Goal: Task Accomplishment & Management: Use online tool/utility

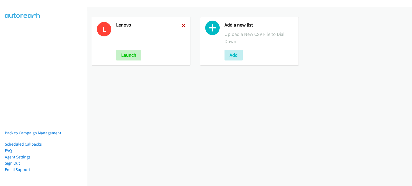
click at [182, 26] on icon at bounding box center [183, 26] width 4 height 4
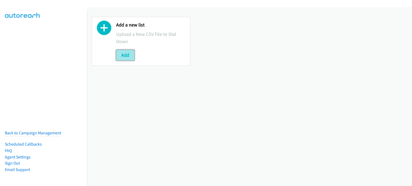
click at [120, 56] on button "Add" at bounding box center [125, 55] width 18 height 11
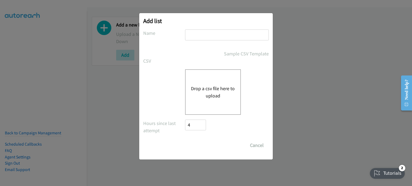
click at [209, 94] on button "Drop a csv file here to upload" at bounding box center [213, 92] width 44 height 14
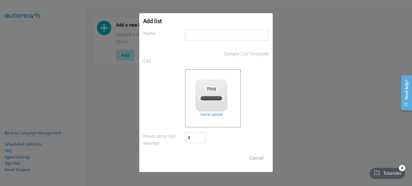
checkbox input "true"
click at [209, 34] on input "text" at bounding box center [227, 34] width 84 height 11
type input "AM"
click at [197, 161] on input "Save List" at bounding box center [199, 158] width 28 height 11
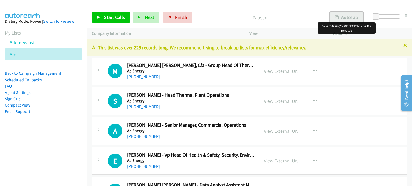
click at [349, 16] on button "AutoTab" at bounding box center [346, 17] width 33 height 11
click at [279, 73] on link "View External Url" at bounding box center [281, 71] width 34 height 6
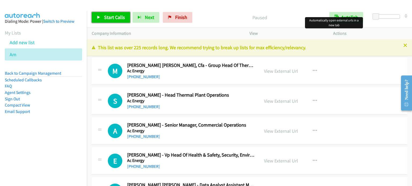
click at [110, 20] on span "Start Calls" at bounding box center [114, 17] width 21 height 6
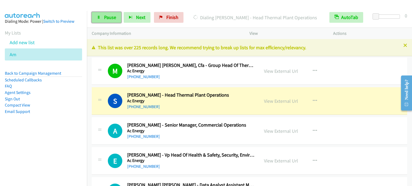
click at [111, 15] on span "Pause" at bounding box center [110, 17] width 12 height 6
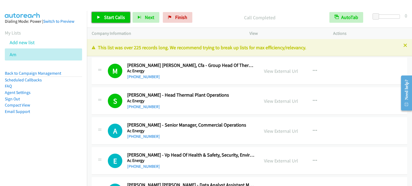
click at [118, 12] on link "Start Calls" at bounding box center [111, 17] width 38 height 11
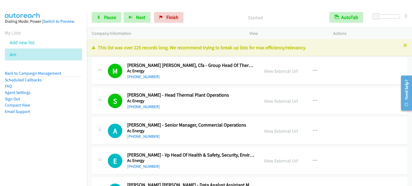
drag, startPoint x: 34, startPoint y: 157, endPoint x: 35, endPoint y: 149, distance: 7.4
click at [34, 156] on nav "Dialing Mode: Power | Switch to Preview My Lists Add new list Am Back to Campai…" at bounding box center [43, 104] width 87 height 186
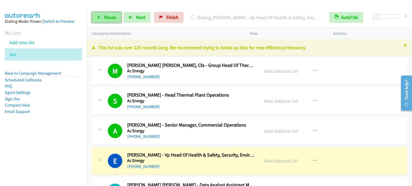
click at [109, 18] on span "Pause" at bounding box center [110, 17] width 12 height 6
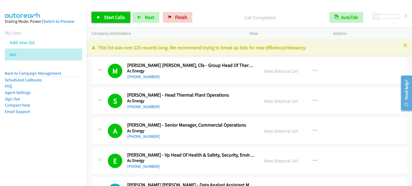
click at [110, 13] on link "Start Calls" at bounding box center [111, 17] width 38 height 11
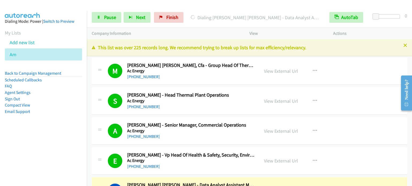
drag, startPoint x: 58, startPoint y: 125, endPoint x: 60, endPoint y: 123, distance: 2.8
click at [58, 126] on aside "Dialing Mode: Power | Switch to Preview My Lists Add new list Am Back to Campai…" at bounding box center [43, 75] width 87 height 128
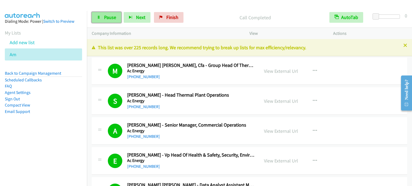
click at [108, 18] on span "Pause" at bounding box center [110, 17] width 12 height 6
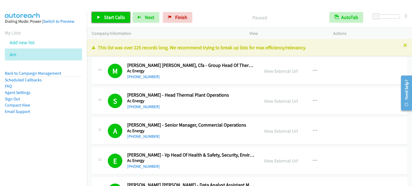
click at [108, 18] on span "Start Calls" at bounding box center [114, 17] width 21 height 6
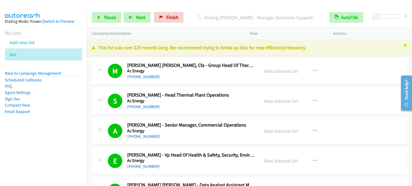
click at [60, 132] on aside "Dialing Mode: Power | Switch to Preview My Lists Add new list Am Back to Campai…" at bounding box center [43, 75] width 87 height 128
click at [108, 17] on span "Pause" at bounding box center [110, 17] width 12 height 6
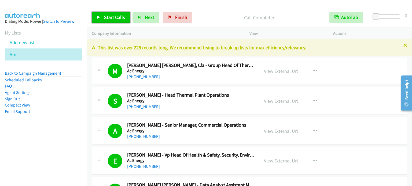
click at [104, 16] on span "Start Calls" at bounding box center [114, 17] width 21 height 6
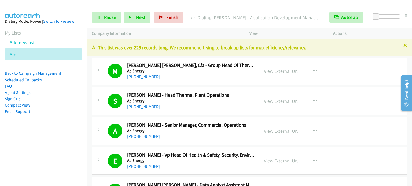
click at [52, 147] on nav "Dialing Mode: Power | Switch to Preview My Lists Add new list Am Back to Campai…" at bounding box center [43, 104] width 87 height 186
click at [114, 16] on span "Pause" at bounding box center [110, 17] width 12 height 6
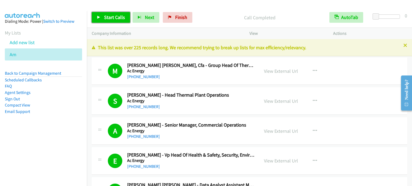
click at [105, 19] on span "Start Calls" at bounding box center [114, 17] width 21 height 6
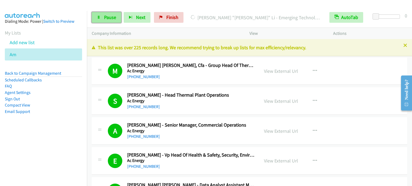
click at [111, 17] on span "Pause" at bounding box center [110, 17] width 12 height 6
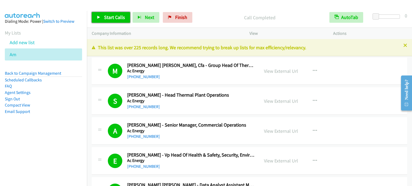
click at [115, 19] on span "Start Calls" at bounding box center [114, 17] width 21 height 6
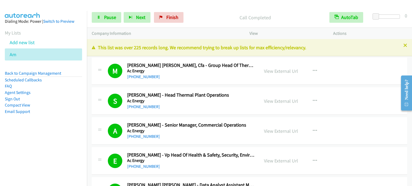
click at [65, 120] on aside "Dialing Mode: Power | Switch to Preview My Lists Add new list Am Back to Campai…" at bounding box center [43, 75] width 87 height 128
click at [109, 17] on span "Pause" at bounding box center [110, 17] width 12 height 6
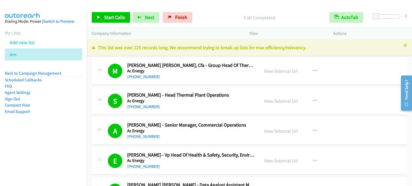
drag, startPoint x: 64, startPoint y: 154, endPoint x: 68, endPoint y: 65, distance: 89.4
click at [63, 150] on nav "Dialing Mode: Power | Switch to Preview My Lists Add new list Am Back to Campai…" at bounding box center [43, 104] width 87 height 186
click at [116, 17] on span "Start Calls" at bounding box center [114, 17] width 21 height 6
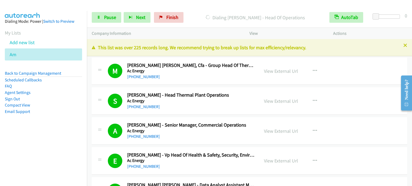
click at [43, 136] on aside "Dialing Mode: Power | Switch to Preview My Lists Add new list Am Back to Campai…" at bounding box center [43, 75] width 87 height 128
click at [114, 17] on span "Pause" at bounding box center [110, 17] width 12 height 6
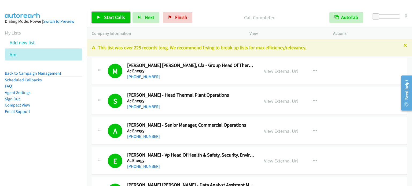
click at [113, 15] on span "Start Calls" at bounding box center [114, 17] width 21 height 6
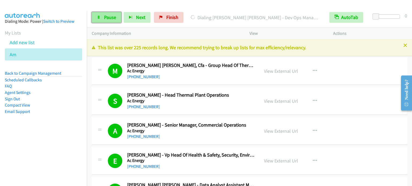
click at [107, 19] on span "Pause" at bounding box center [110, 17] width 12 height 6
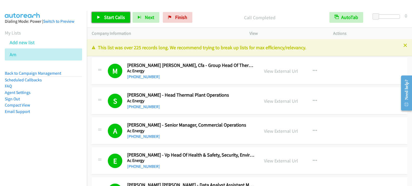
click at [113, 19] on span "Start Calls" at bounding box center [114, 17] width 21 height 6
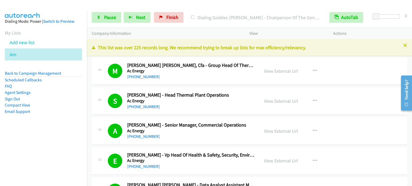
click at [63, 138] on aside "Dialing Mode: Power | Switch to Preview My Lists Add new list Am Back to Campai…" at bounding box center [43, 75] width 87 height 128
click at [45, 143] on nav "Dialing Mode: Power | Switch to Preview My Lists Add new list Am Back to Campai…" at bounding box center [43, 104] width 87 height 186
click at [102, 17] on link "Pause" at bounding box center [106, 17] width 29 height 11
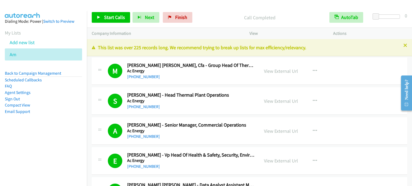
click at [72, 102] on li "Compact View" at bounding box center [43, 105] width 77 height 6
click at [59, 131] on aside "Dialing Mode: Power | Switch to Preview My Lists Add new list Am Back to Campai…" at bounding box center [43, 75] width 87 height 128
click at [114, 16] on span "Start Calls" at bounding box center [114, 17] width 21 height 6
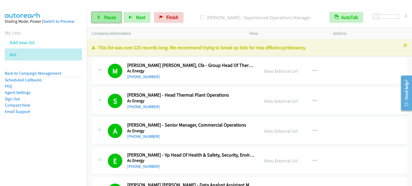
click at [102, 18] on link "Pause" at bounding box center [106, 17] width 29 height 11
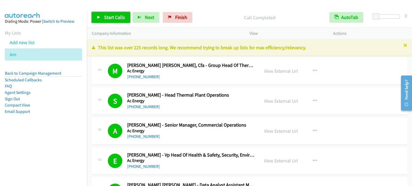
click at [108, 17] on span "Start Calls" at bounding box center [114, 17] width 21 height 6
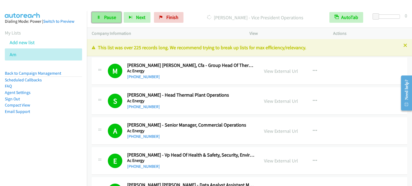
click at [108, 18] on span "Pause" at bounding box center [110, 17] width 12 height 6
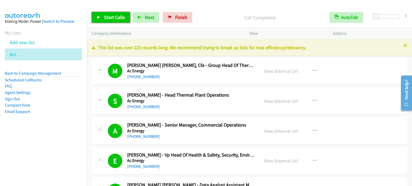
click at [114, 17] on span "Start Calls" at bounding box center [114, 17] width 21 height 6
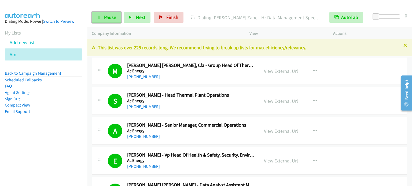
click at [106, 21] on link "Pause" at bounding box center [106, 17] width 29 height 11
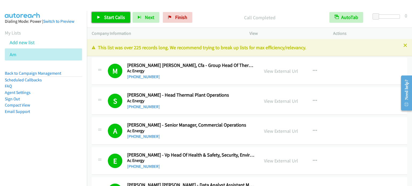
click at [115, 16] on span "Start Calls" at bounding box center [114, 17] width 21 height 6
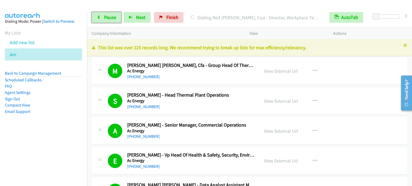
click at [116, 15] on link "Pause" at bounding box center [106, 17] width 29 height 11
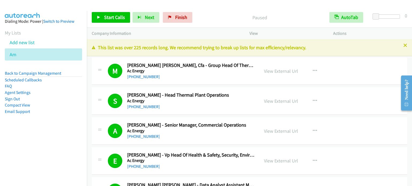
click at [318, 4] on div at bounding box center [203, 10] width 407 height 21
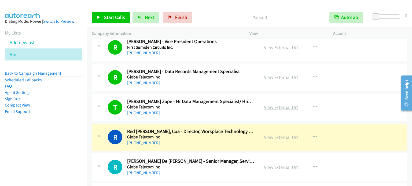
click at [277, 104] on link "View External Url" at bounding box center [281, 107] width 34 height 6
click at [112, 15] on span "Start Calls" at bounding box center [114, 17] width 21 height 6
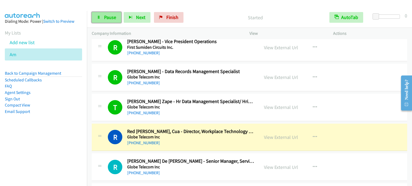
click at [106, 15] on span "Pause" at bounding box center [110, 17] width 12 height 6
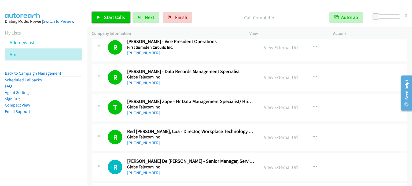
click at [118, 14] on span "Start Calls" at bounding box center [114, 17] width 21 height 6
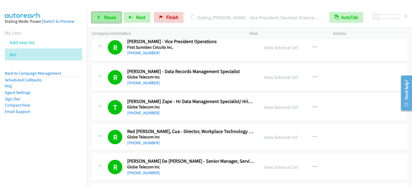
click at [111, 15] on span "Pause" at bounding box center [110, 17] width 12 height 6
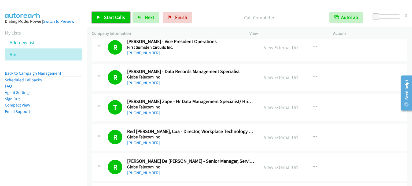
click at [112, 17] on span "Start Calls" at bounding box center [114, 17] width 21 height 6
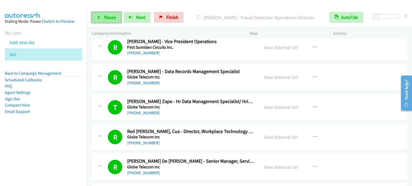
click at [104, 18] on span "Pause" at bounding box center [110, 17] width 12 height 6
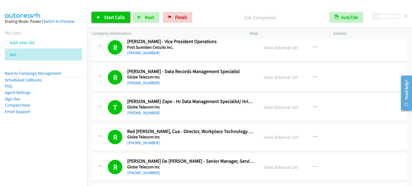
click at [113, 23] on link "Start Calls" at bounding box center [111, 17] width 38 height 11
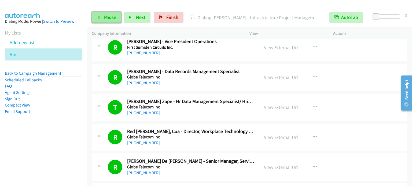
click at [111, 14] on span "Pause" at bounding box center [110, 17] width 12 height 6
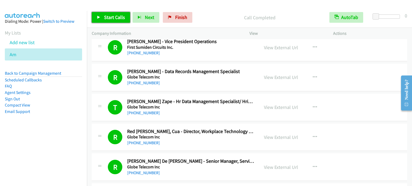
click at [115, 16] on span "Start Calls" at bounding box center [114, 17] width 21 height 6
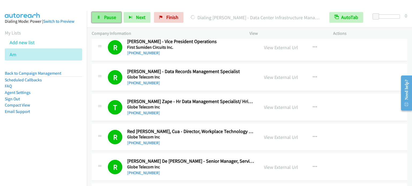
click at [110, 15] on span "Pause" at bounding box center [110, 17] width 12 height 6
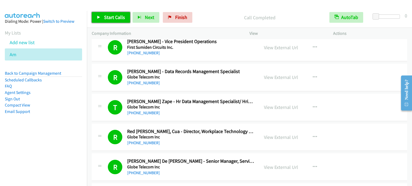
click at [117, 17] on span "Start Calls" at bounding box center [114, 17] width 21 height 6
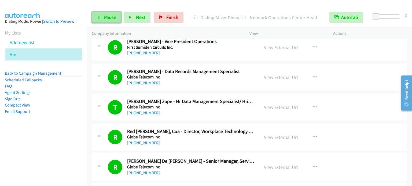
click at [107, 18] on span "Pause" at bounding box center [110, 17] width 12 height 6
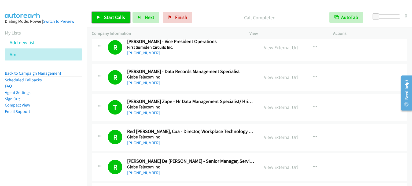
click at [115, 17] on span "Start Calls" at bounding box center [114, 17] width 21 height 6
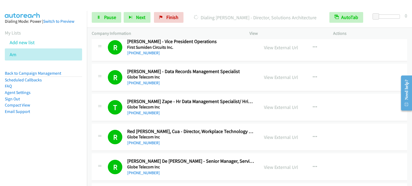
click at [98, 23] on div "Start Calls Pause Next Finish Dialing Alan Dy - Director, Solutions Architectur…" at bounding box center [249, 17] width 325 height 21
click at [100, 20] on link "Pause" at bounding box center [106, 17] width 29 height 11
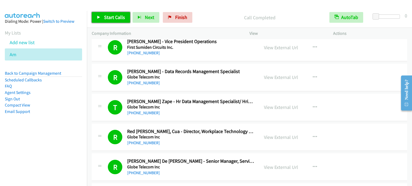
click at [118, 18] on span "Start Calls" at bounding box center [114, 17] width 21 height 6
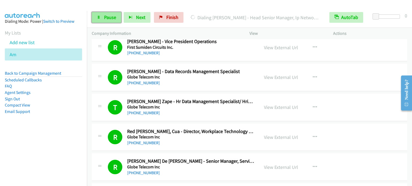
click at [111, 16] on span "Pause" at bounding box center [110, 17] width 12 height 6
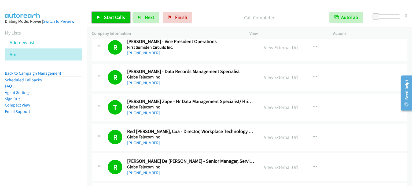
click at [107, 19] on span "Start Calls" at bounding box center [114, 17] width 21 height 6
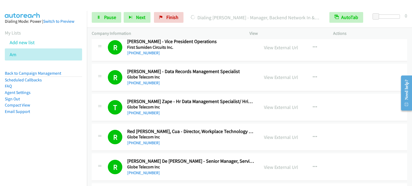
click at [58, 147] on nav "Dialing Mode: Power | Switch to Preview My Lists Add new list Am Back to Campai…" at bounding box center [43, 104] width 87 height 186
click at [99, 19] on icon at bounding box center [99, 18] width 4 height 4
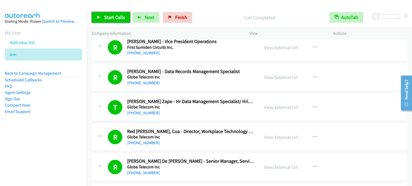
click at [102, 19] on link "Start Calls" at bounding box center [111, 17] width 38 height 11
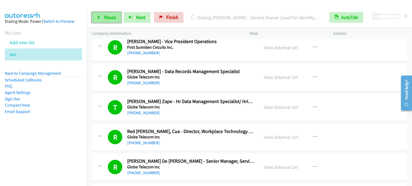
click at [103, 18] on link "Pause" at bounding box center [106, 17] width 29 height 11
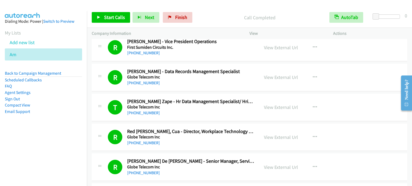
click at [29, 158] on nav "Dialing Mode: Power | Switch to Preview My Lists Add new list Am Back to Campai…" at bounding box center [43, 104] width 87 height 186
click at [181, 18] on span "Finish" at bounding box center [181, 17] width 12 height 6
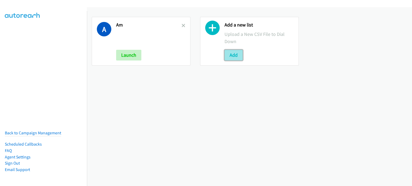
click at [239, 58] on button "Add" at bounding box center [233, 55] width 18 height 11
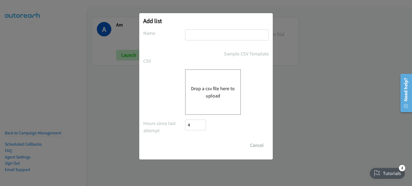
click at [220, 79] on div "Drop a csv file here to upload" at bounding box center [213, 92] width 56 height 46
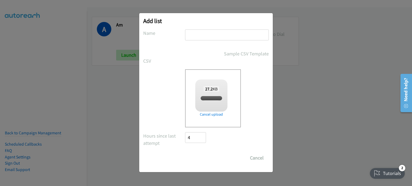
click at [217, 34] on input "text" at bounding box center [227, 34] width 84 height 11
checkbox input "true"
type input "NEW"
click at [203, 156] on input "Save List" at bounding box center [199, 158] width 28 height 11
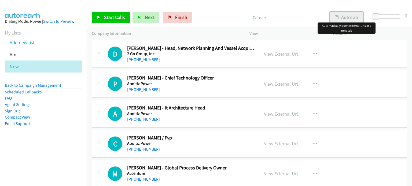
click at [343, 18] on button "AutoTab" at bounding box center [346, 17] width 33 height 11
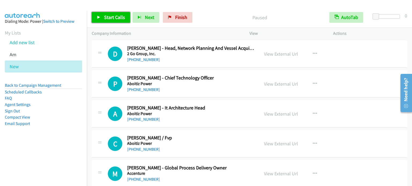
click at [104, 18] on span "Start Calls" at bounding box center [114, 17] width 21 height 6
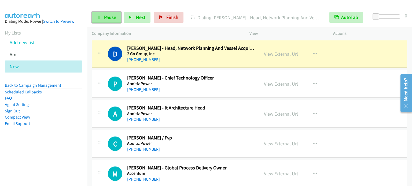
click at [106, 18] on span "Pause" at bounding box center [110, 17] width 12 height 6
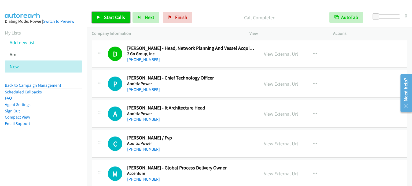
click at [116, 16] on span "Start Calls" at bounding box center [114, 17] width 21 height 6
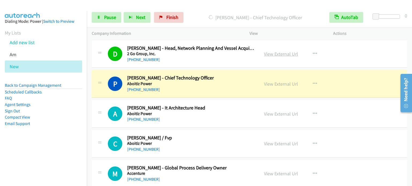
click at [283, 52] on link "View External Url" at bounding box center [281, 54] width 34 height 6
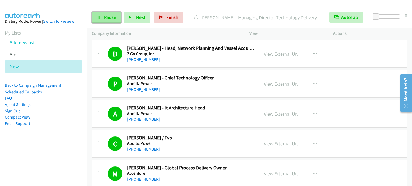
click at [109, 18] on span "Pause" at bounding box center [110, 17] width 12 height 6
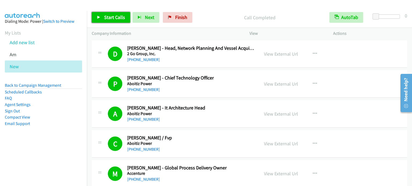
click at [114, 17] on span "Start Calls" at bounding box center [114, 17] width 21 height 6
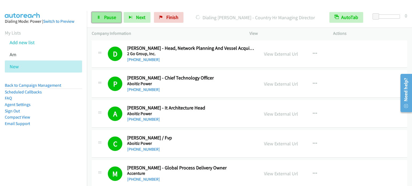
click at [110, 19] on span "Pause" at bounding box center [110, 17] width 12 height 6
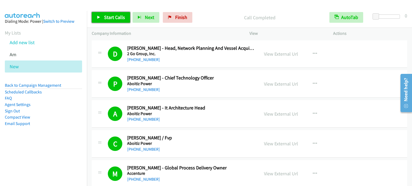
click at [111, 18] on span "Start Calls" at bounding box center [114, 17] width 21 height 6
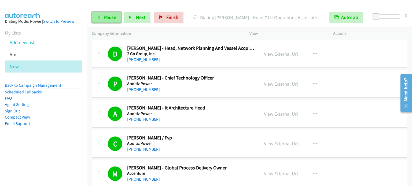
click at [111, 18] on span "Pause" at bounding box center [110, 17] width 12 height 6
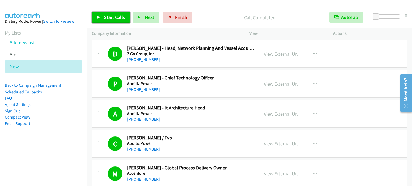
click at [109, 17] on span "Start Calls" at bounding box center [114, 17] width 21 height 6
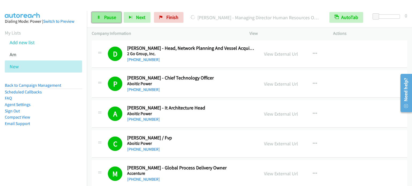
click at [109, 20] on span "Pause" at bounding box center [110, 17] width 12 height 6
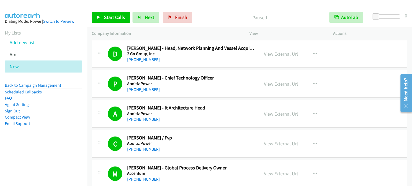
drag, startPoint x: 33, startPoint y: 143, endPoint x: 51, endPoint y: 73, distance: 71.6
click at [33, 142] on aside "Dialing Mode: Power | Switch to Preview My Lists Add new list Am New Back to Ca…" at bounding box center [43, 81] width 87 height 140
click at [105, 19] on span "Start Calls" at bounding box center [114, 17] width 21 height 6
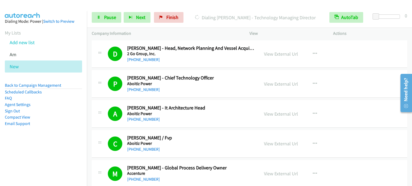
click at [47, 157] on nav "Dialing Mode: Power | Switch to Preview My Lists Add new list Am New Back to Ca…" at bounding box center [43, 104] width 87 height 186
click at [111, 13] on link "Pause" at bounding box center [106, 17] width 29 height 11
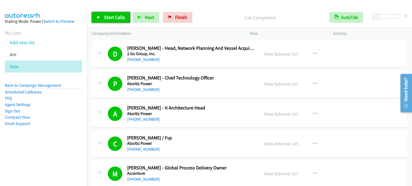
click at [114, 16] on span "Start Calls" at bounding box center [114, 17] width 21 height 6
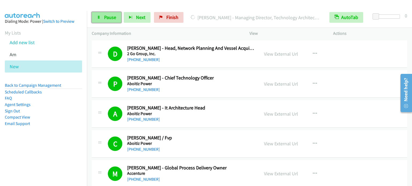
click at [112, 13] on link "Pause" at bounding box center [106, 17] width 29 height 11
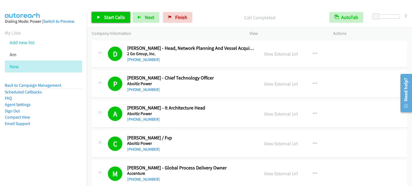
drag, startPoint x: 116, startPoint y: 17, endPoint x: 138, endPoint y: 28, distance: 25.3
click at [116, 17] on span "Start Calls" at bounding box center [114, 17] width 21 height 6
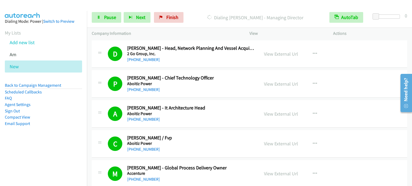
click at [53, 135] on aside "Dialing Mode: Power | Switch to Preview My Lists Add new list Am New Back to Ca…" at bounding box center [43, 81] width 87 height 140
drag, startPoint x: 76, startPoint y: 142, endPoint x: 202, endPoint y: 36, distance: 164.4
click at [76, 142] on aside "Dialing Mode: Power | Switch to Preview My Lists Add new list Am New Back to Ca…" at bounding box center [43, 81] width 87 height 140
click at [287, 11] on div "Start Calls Pause Next Finish Call Completed AutoTab AutoTab 0" at bounding box center [249, 17] width 325 height 21
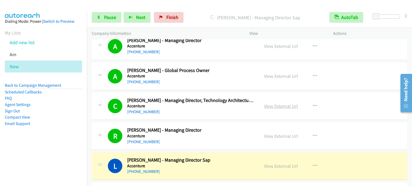
click at [286, 105] on link "View External Url" at bounding box center [281, 106] width 34 height 6
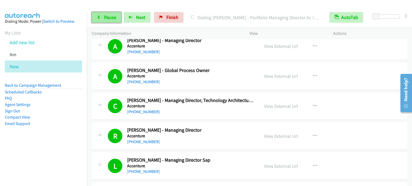
click at [115, 17] on span "Pause" at bounding box center [110, 17] width 12 height 6
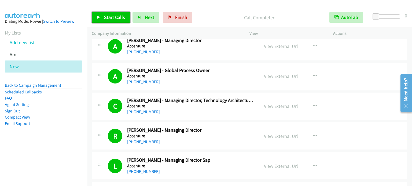
click at [113, 19] on span "Start Calls" at bounding box center [114, 17] width 21 height 6
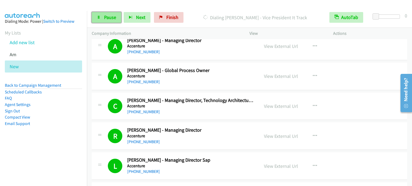
click at [109, 16] on span "Pause" at bounding box center [110, 17] width 12 height 6
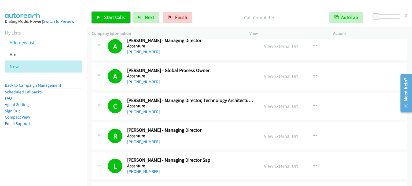
click at [112, 15] on span "Start Calls" at bounding box center [114, 17] width 21 height 6
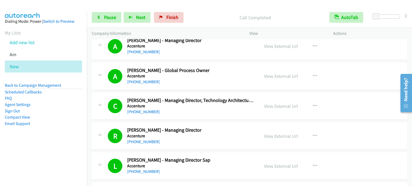
click at [35, 158] on nav "Dialing Mode: Power | Switch to Preview My Lists Add new list Am New Back to Ca…" at bounding box center [43, 104] width 87 height 186
click at [109, 18] on span "Pause" at bounding box center [110, 17] width 12 height 6
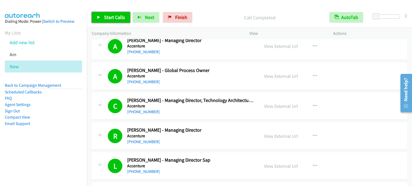
click at [120, 18] on span "Start Calls" at bounding box center [114, 17] width 21 height 6
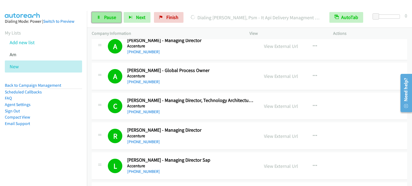
click at [99, 16] on icon at bounding box center [99, 18] width 4 height 4
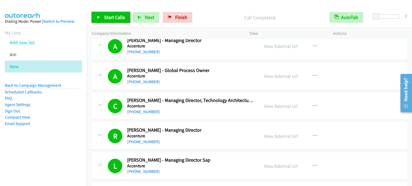
click at [117, 20] on link "Start Calls" at bounding box center [111, 17] width 38 height 11
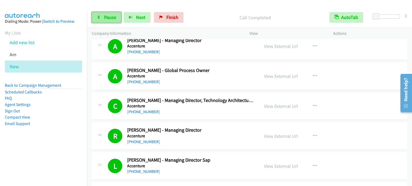
click at [108, 17] on span "Pause" at bounding box center [110, 17] width 12 height 6
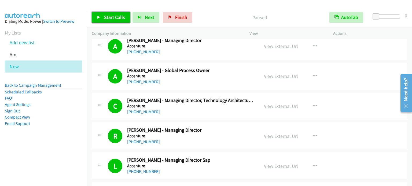
click at [108, 17] on span "Start Calls" at bounding box center [114, 17] width 21 height 6
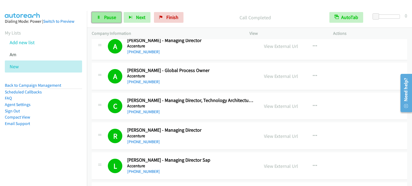
click at [108, 21] on link "Pause" at bounding box center [106, 17] width 29 height 11
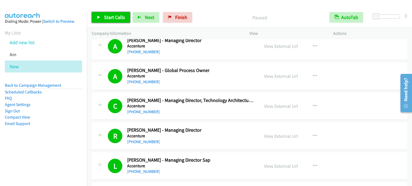
click at [107, 18] on span "Start Calls" at bounding box center [114, 17] width 21 height 6
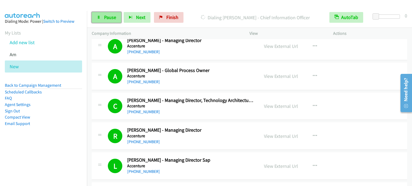
click at [111, 17] on span "Pause" at bounding box center [110, 17] width 12 height 6
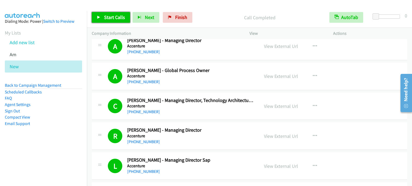
click at [120, 15] on span "Start Calls" at bounding box center [114, 17] width 21 height 6
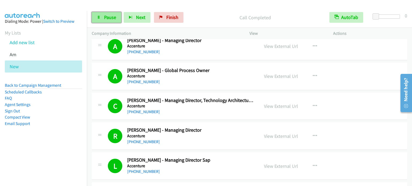
click at [110, 16] on span "Pause" at bounding box center [110, 17] width 12 height 6
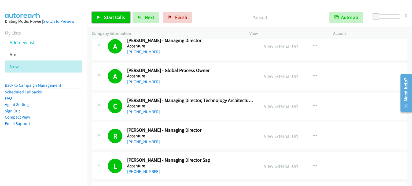
click at [110, 16] on span "Start Calls" at bounding box center [114, 17] width 21 height 6
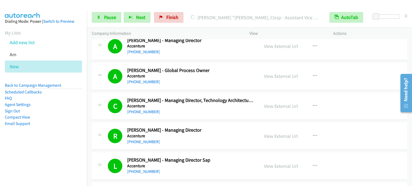
click at [64, 125] on li "Email Support" at bounding box center [43, 124] width 77 height 6
click at [104, 18] on span "Pause" at bounding box center [110, 17] width 12 height 6
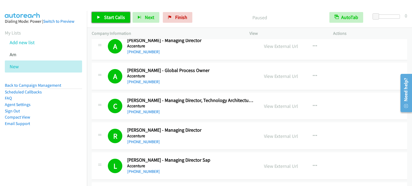
click at [104, 18] on span "Start Calls" at bounding box center [114, 17] width 21 height 6
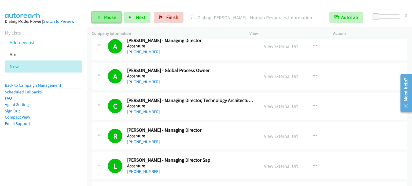
click at [111, 16] on span "Pause" at bounding box center [110, 17] width 12 height 6
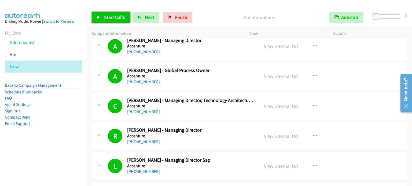
click at [115, 15] on span "Start Calls" at bounding box center [114, 17] width 21 height 6
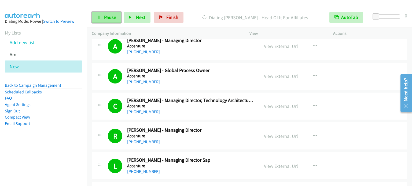
click at [112, 20] on span "Pause" at bounding box center [110, 17] width 12 height 6
